Goal: Navigation & Orientation: Go to known website

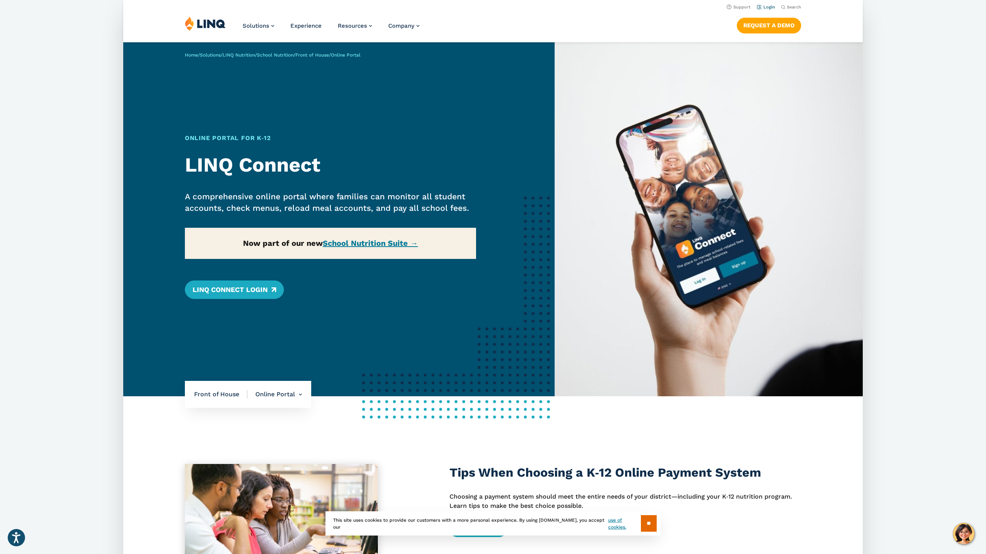
click at [766, 7] on link "Login" at bounding box center [766, 7] width 18 height 5
